Goal: Task Accomplishment & Management: Manage account settings

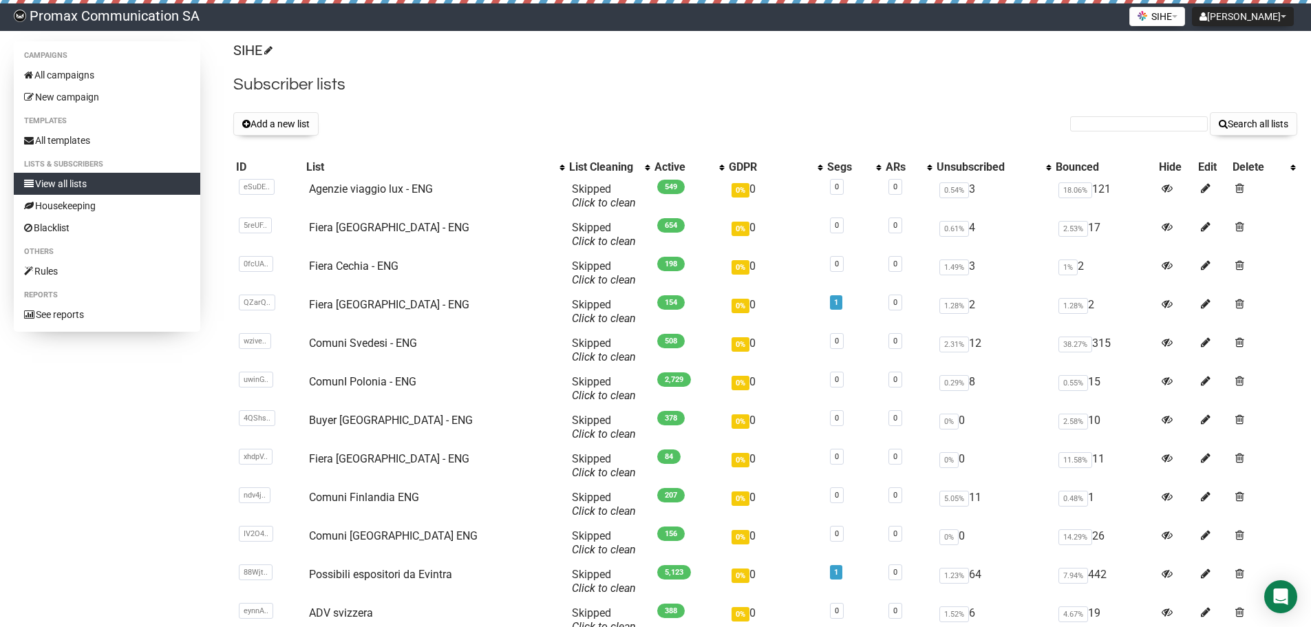
click at [635, 118] on div "Add a new list Search all lists" at bounding box center [765, 123] width 1064 height 23
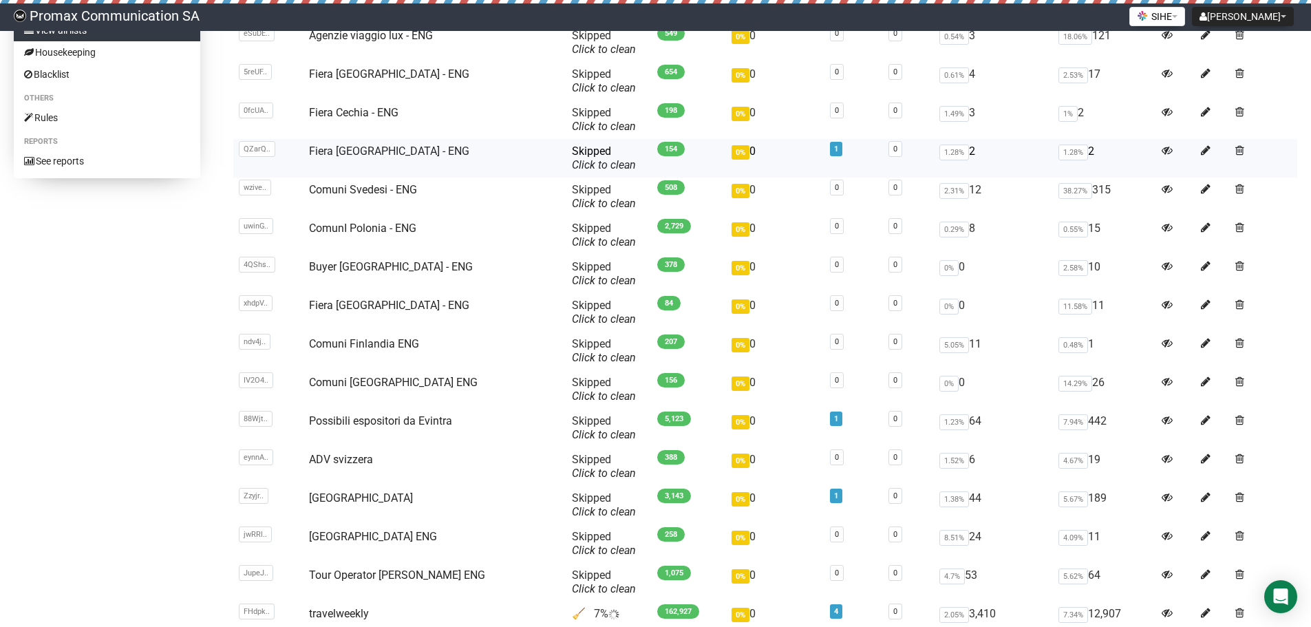
drag, startPoint x: 542, startPoint y: 114, endPoint x: 536, endPoint y: 179, distance: 65.0
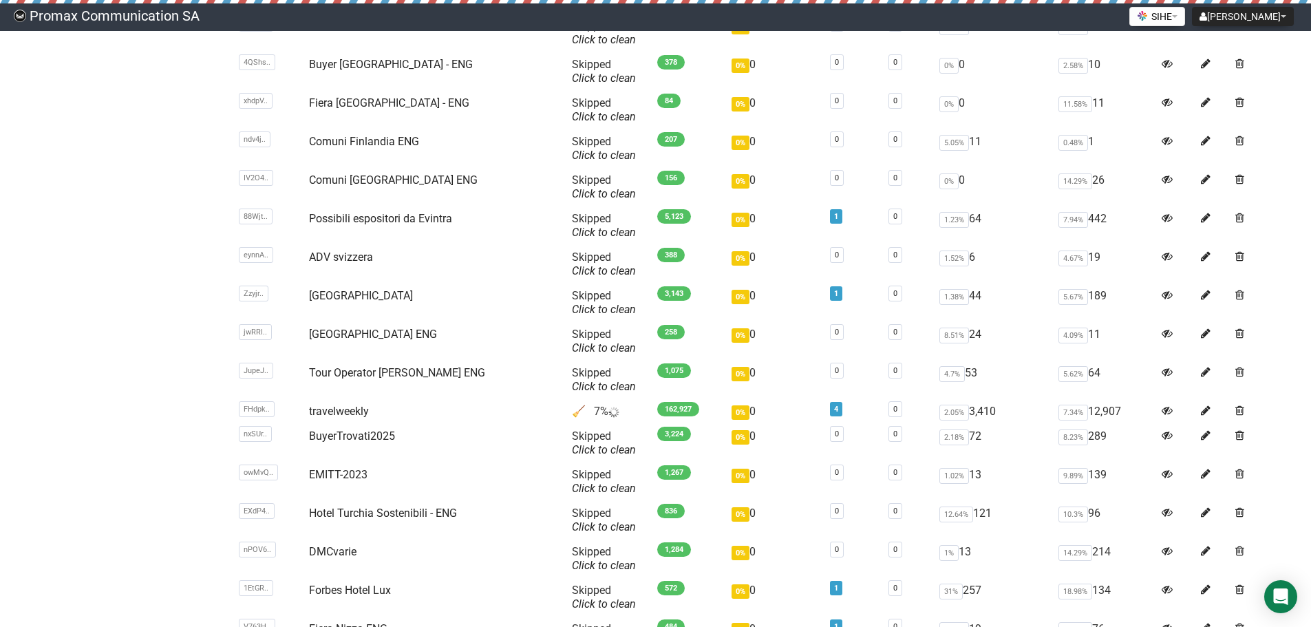
drag, startPoint x: 129, startPoint y: 275, endPoint x: 134, endPoint y: 383, distance: 107.5
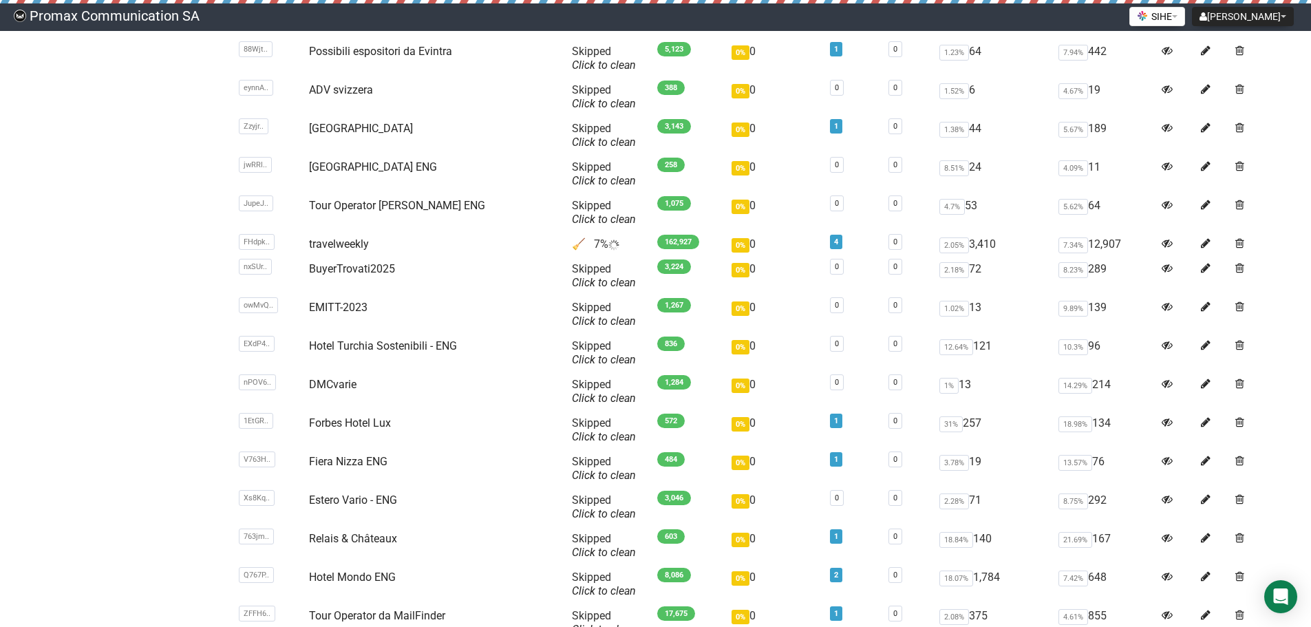
scroll to position [604, 0]
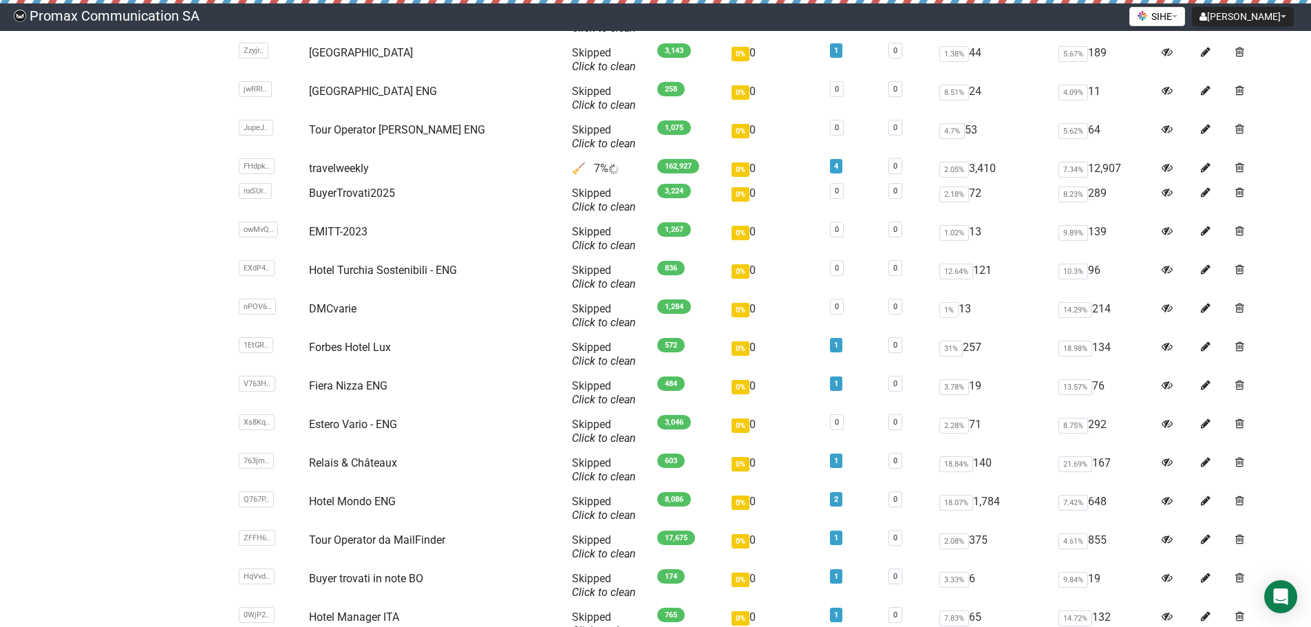
drag, startPoint x: 165, startPoint y: 264, endPoint x: 166, endPoint y: 340, distance: 76.4
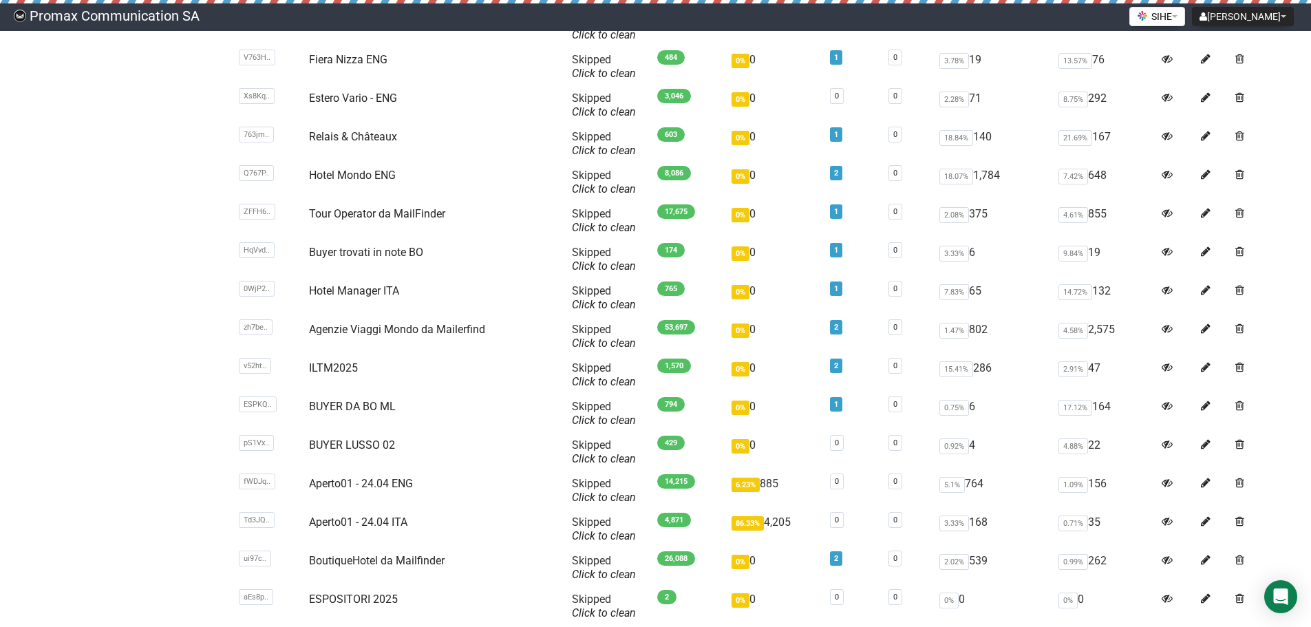
drag, startPoint x: 138, startPoint y: 337, endPoint x: 147, endPoint y: 452, distance: 115.3
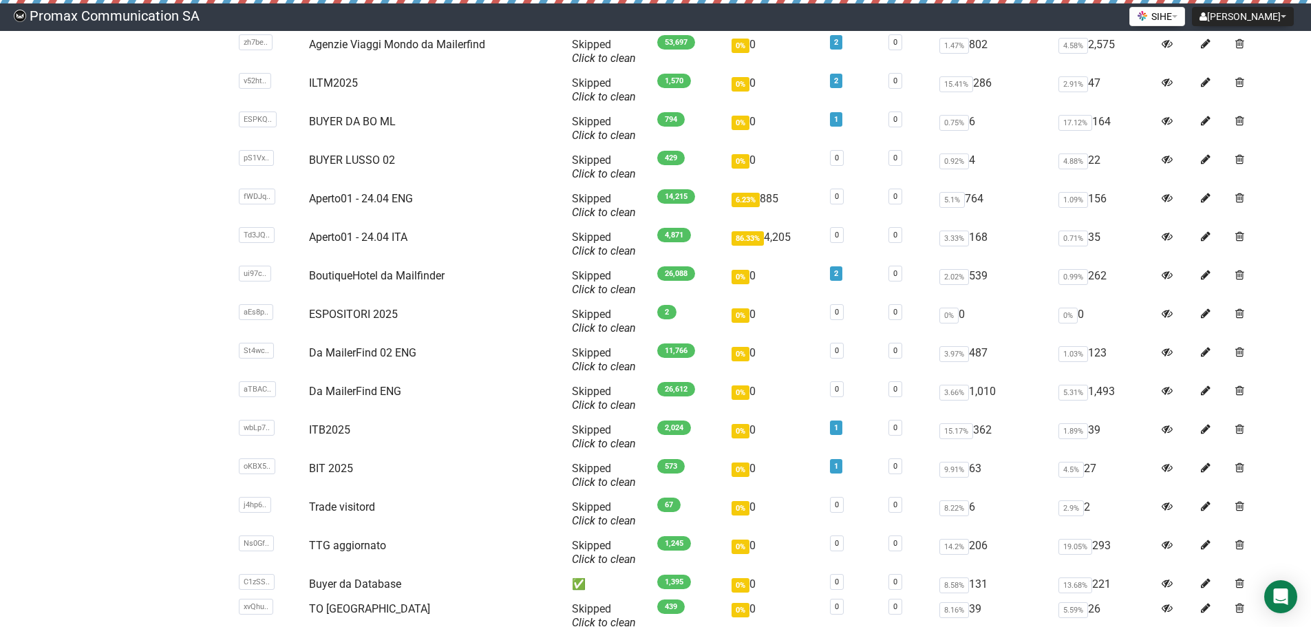
drag, startPoint x: 168, startPoint y: 321, endPoint x: 179, endPoint y: 440, distance: 118.9
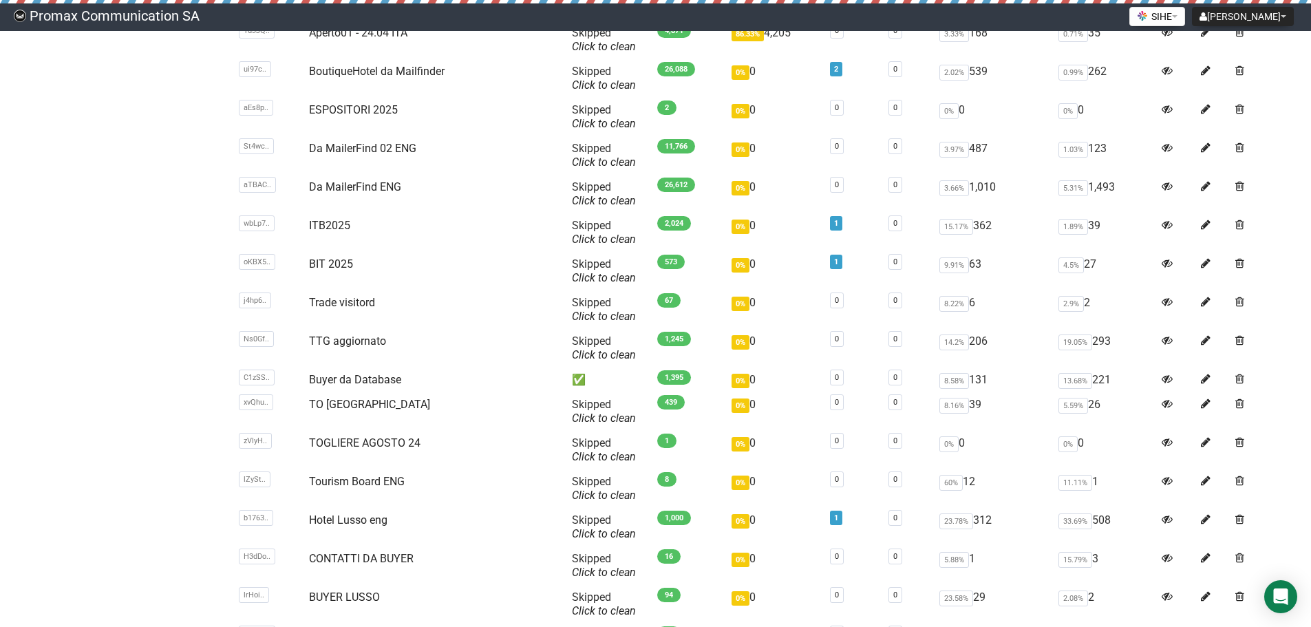
drag, startPoint x: 177, startPoint y: 337, endPoint x: 194, endPoint y: 433, distance: 97.2
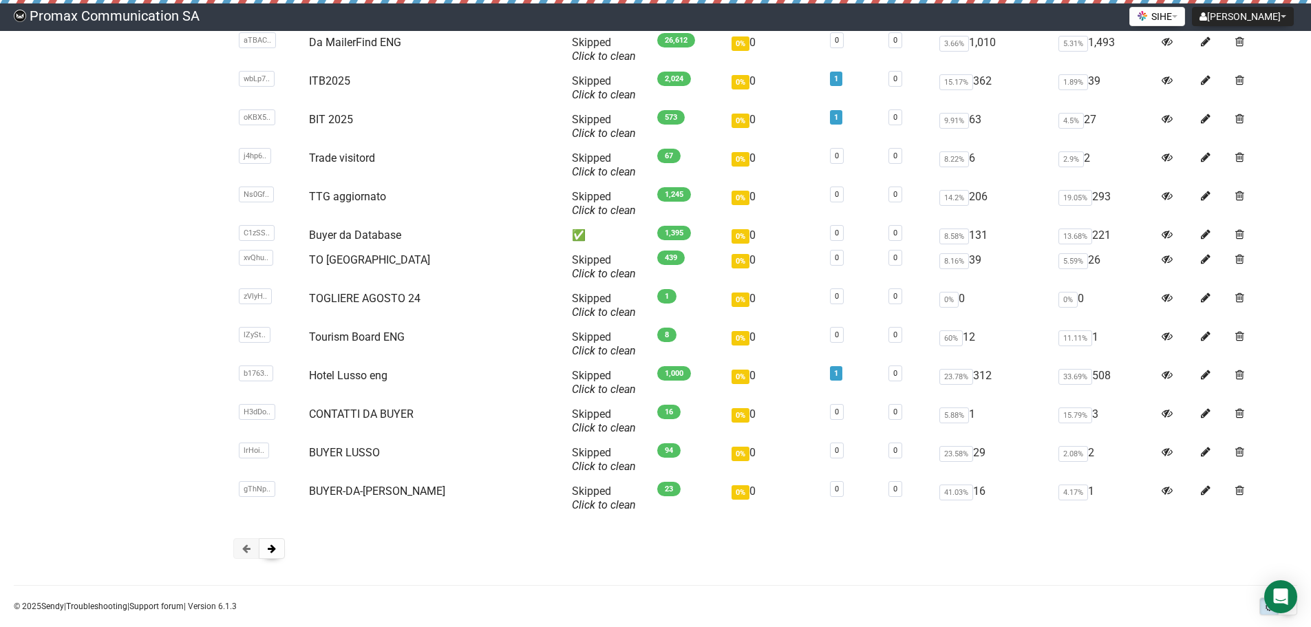
drag, startPoint x: 194, startPoint y: 401, endPoint x: 193, endPoint y: 445, distance: 43.4
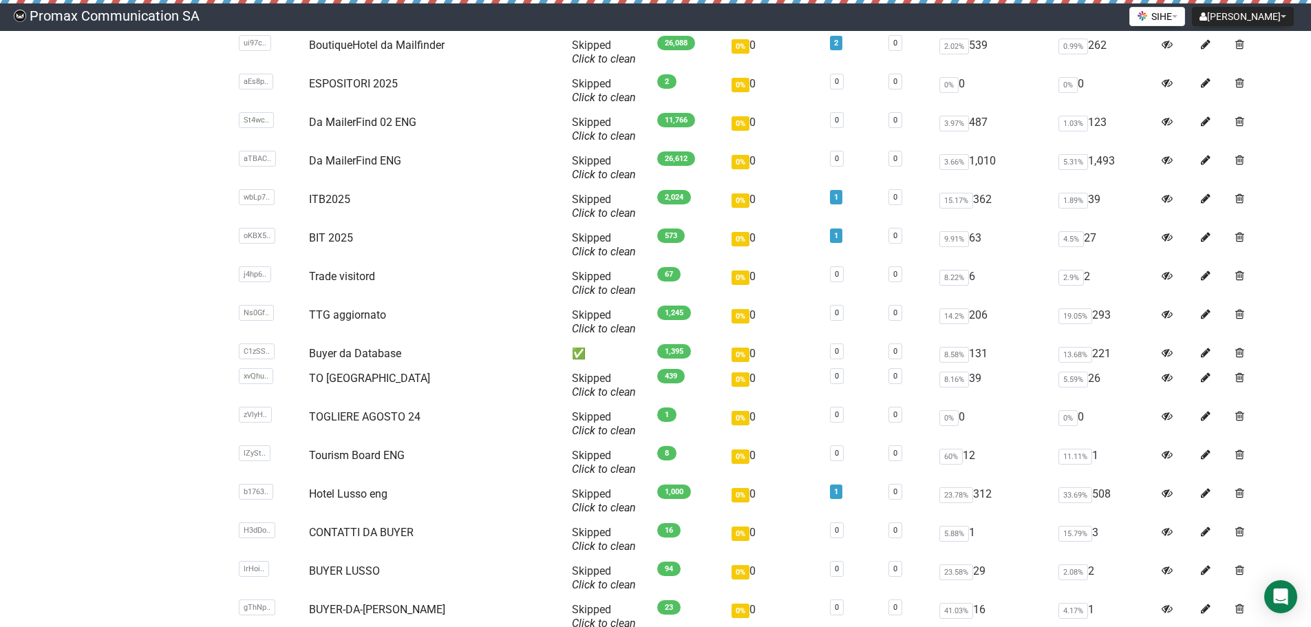
scroll to position [980, 0]
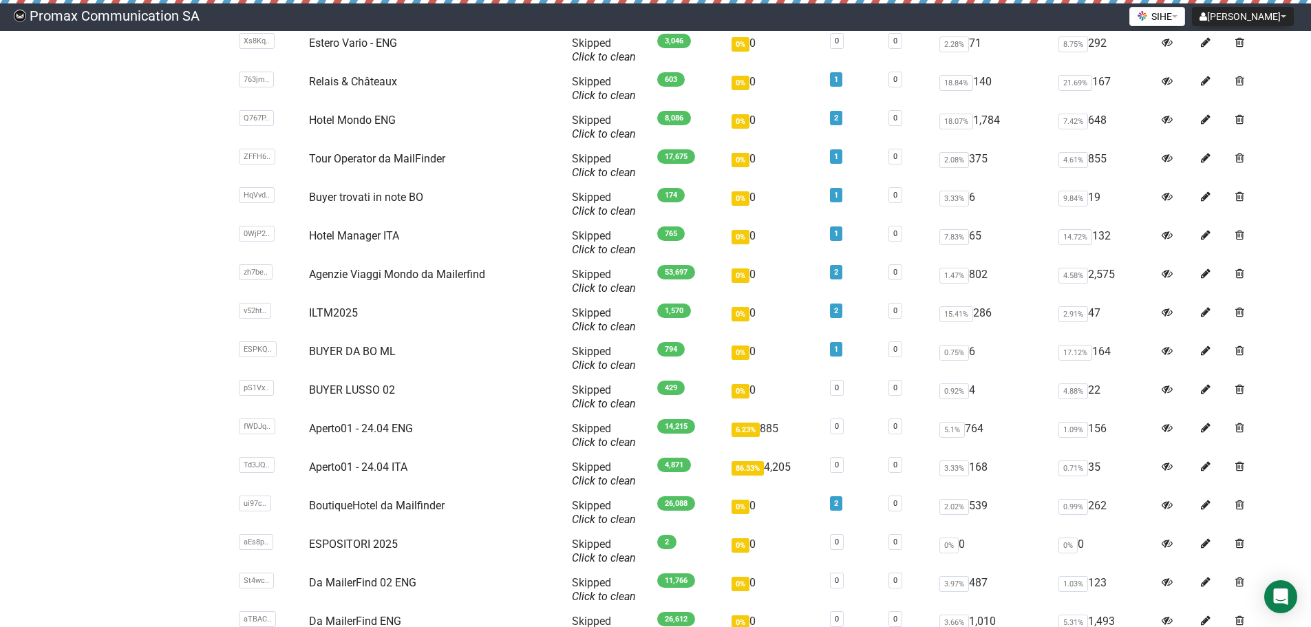
drag, startPoint x: 72, startPoint y: 344, endPoint x: 101, endPoint y: 189, distance: 157.4
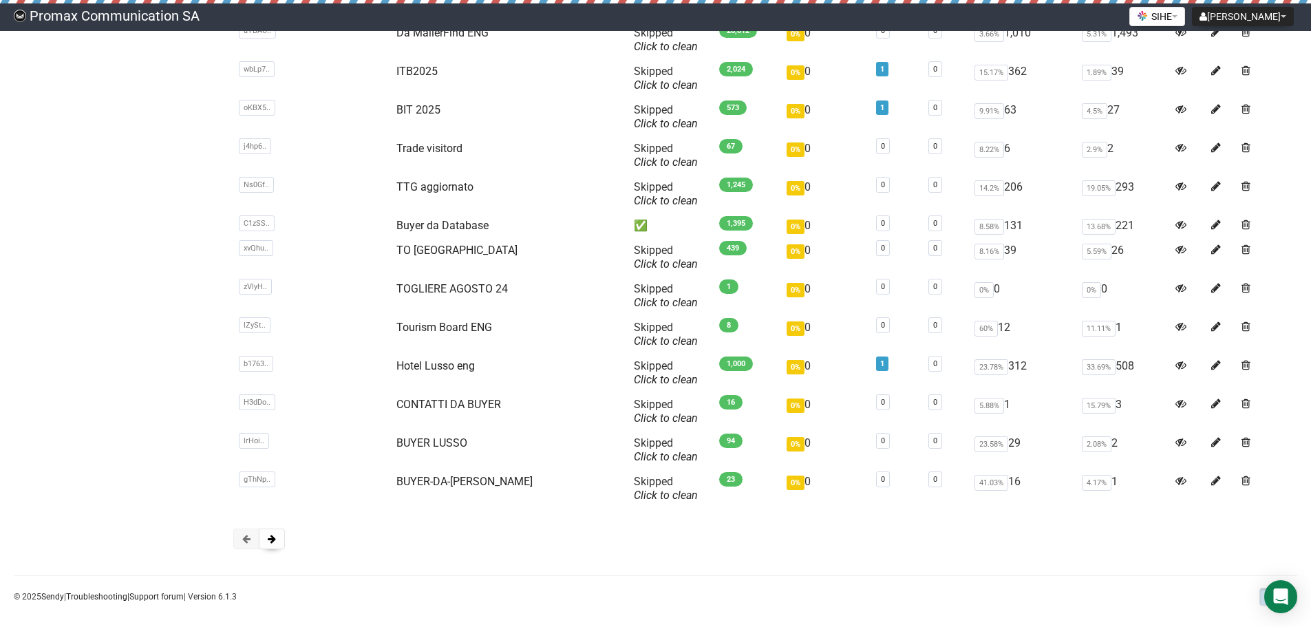
drag, startPoint x: 191, startPoint y: 330, endPoint x: 210, endPoint y: 457, distance: 128.1
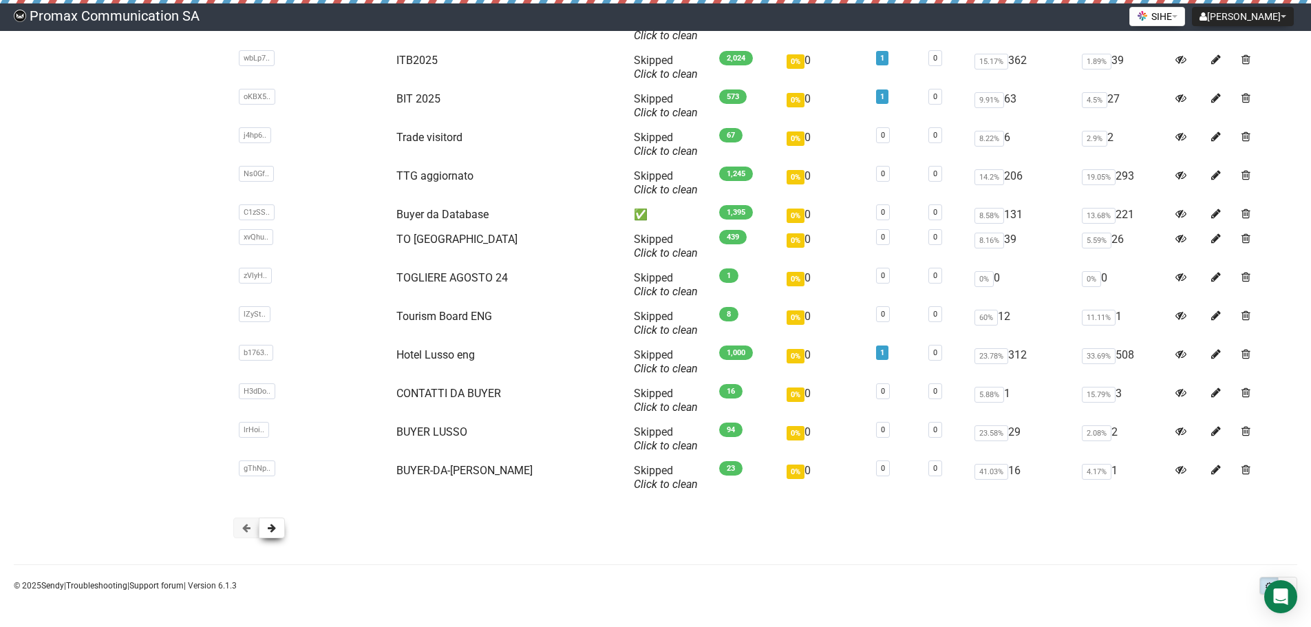
click at [271, 527] on span at bounding box center [272, 528] width 8 height 10
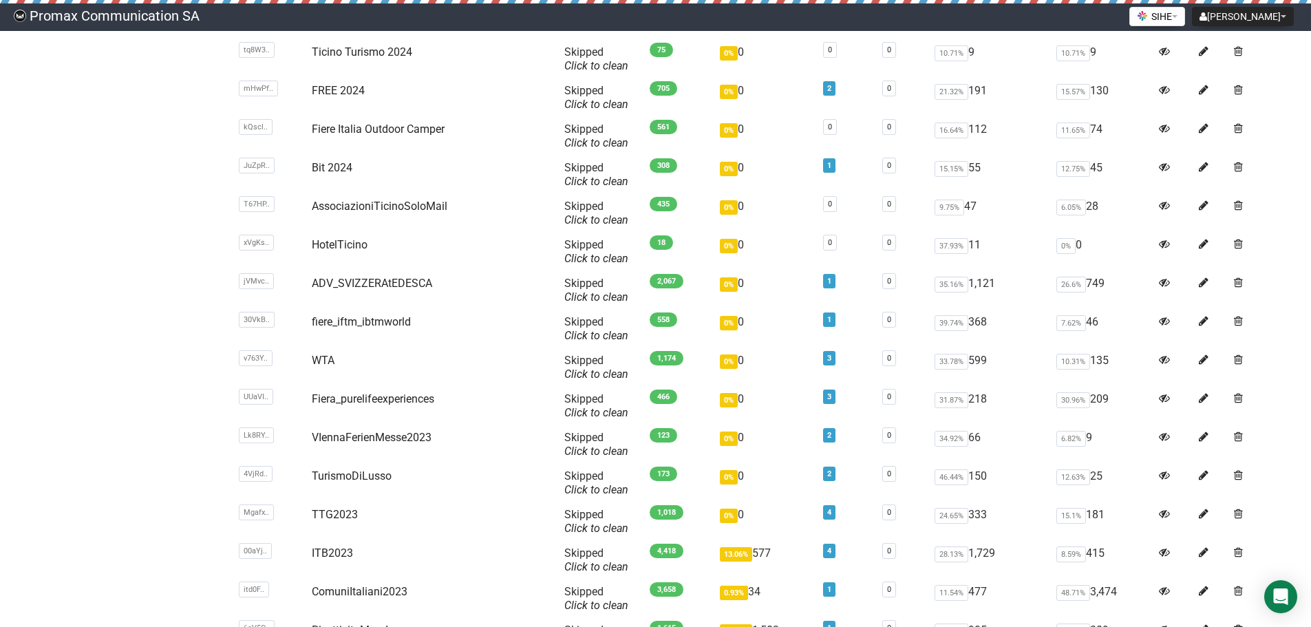
drag, startPoint x: 131, startPoint y: 487, endPoint x: 131, endPoint y: 593, distance: 105.3
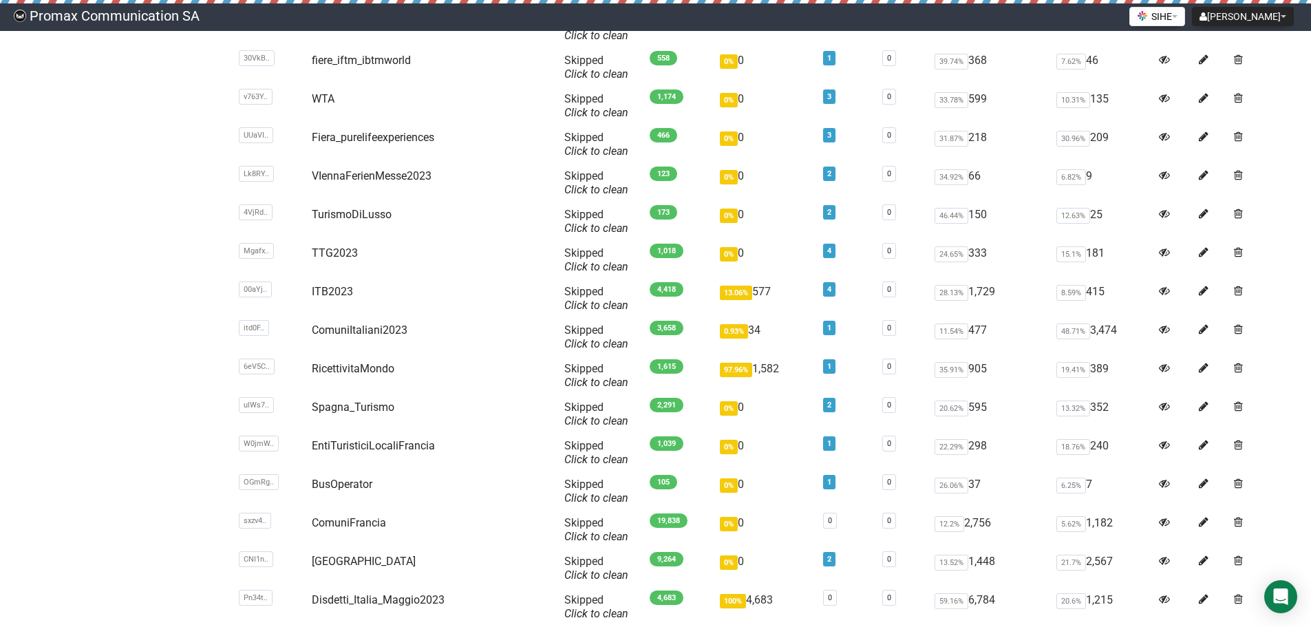
drag, startPoint x: 154, startPoint y: 463, endPoint x: 169, endPoint y: 578, distance: 115.3
